Goal: Task Accomplishment & Management: Use online tool/utility

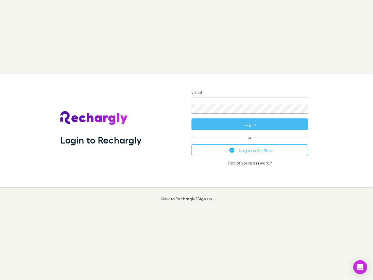
click at [186, 140] on div "Login to Rechargly" at bounding box center [121, 130] width 131 height 113
click at [250, 93] on input "Email" at bounding box center [249, 92] width 117 height 9
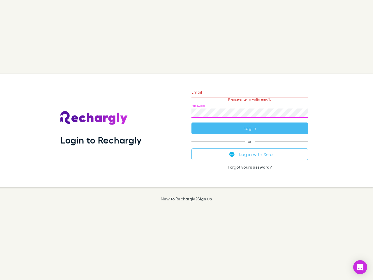
click at [250, 124] on form "Email Please enter a valid email. Password Log in" at bounding box center [249, 108] width 117 height 51
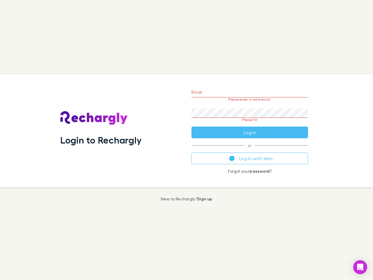
click at [250, 150] on div "Email Please enter a valid email. Password Please fill Log in or Log in with Xe…" at bounding box center [250, 130] width 126 height 113
click at [360, 267] on icon "Open Intercom Messenger" at bounding box center [360, 266] width 6 height 7
